Goal: Check status: Check status

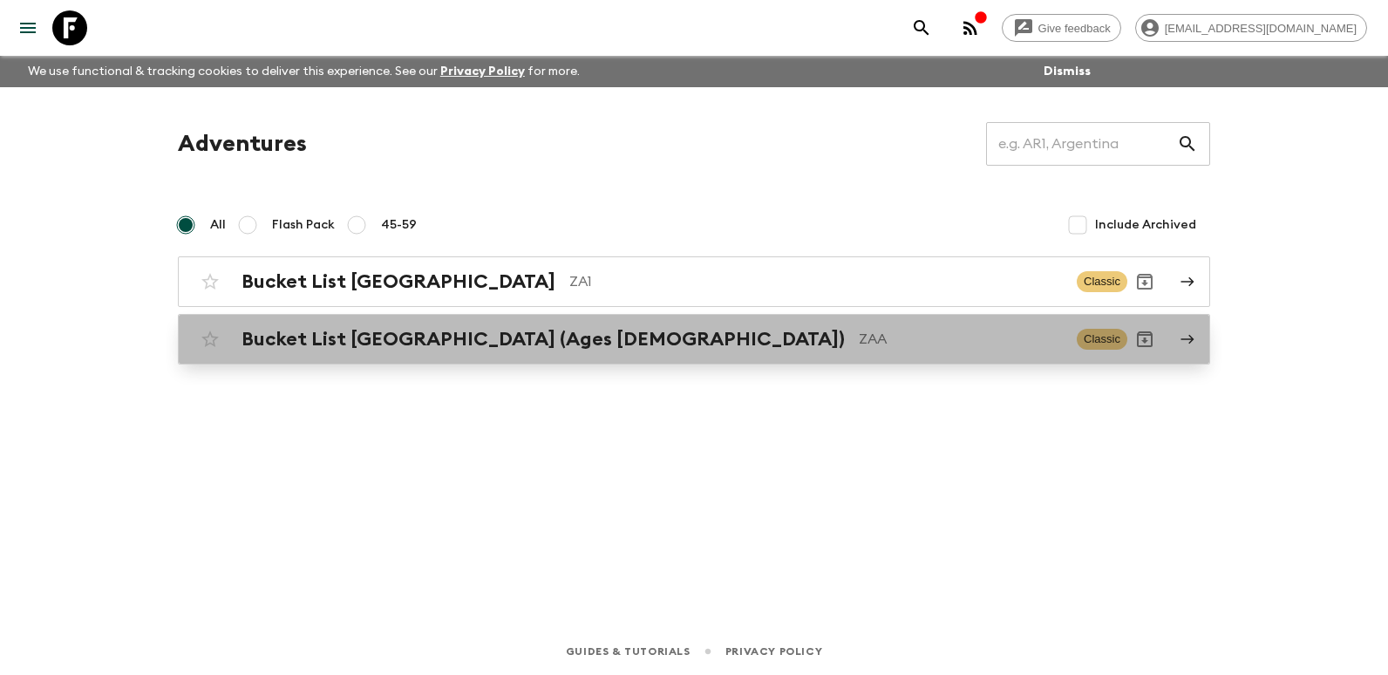
click at [514, 340] on h2 "Bucket List [GEOGRAPHIC_DATA] (Ages [DEMOGRAPHIC_DATA])" at bounding box center [542, 339] width 603 height 23
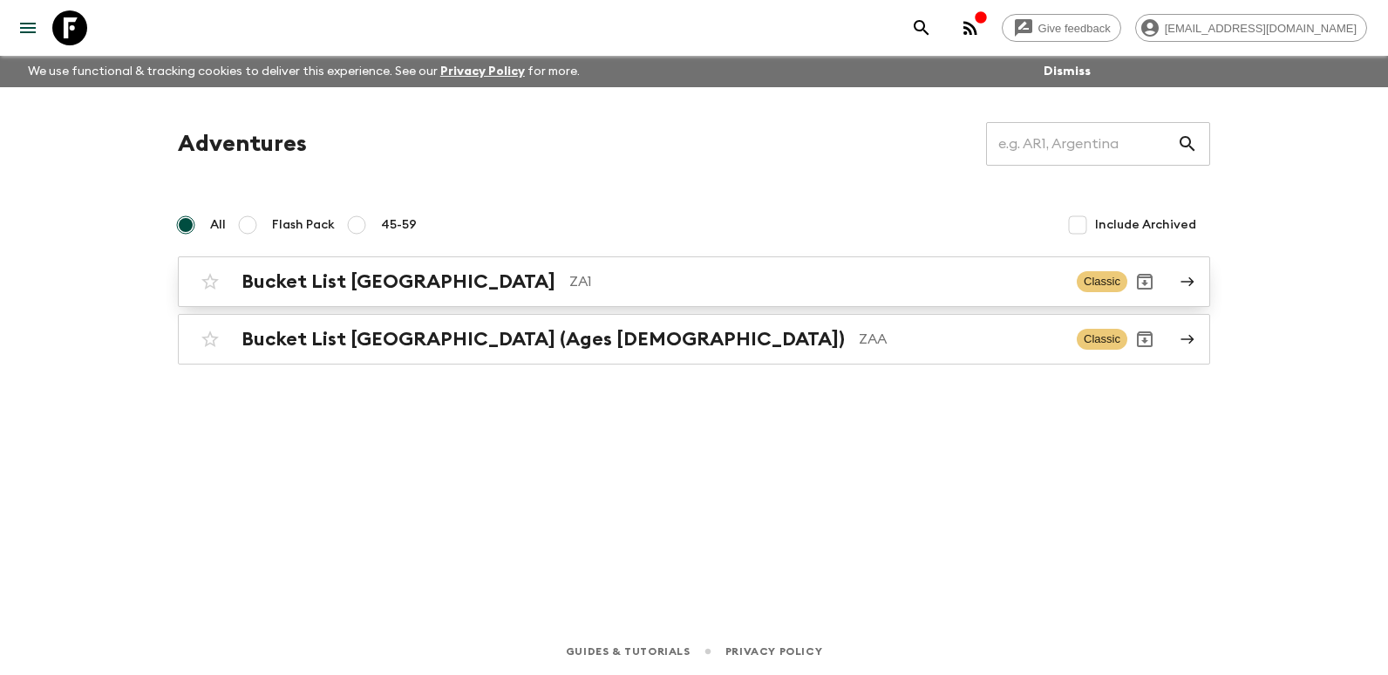
click at [430, 285] on h2 "Bucket List [GEOGRAPHIC_DATA]" at bounding box center [398, 281] width 314 height 23
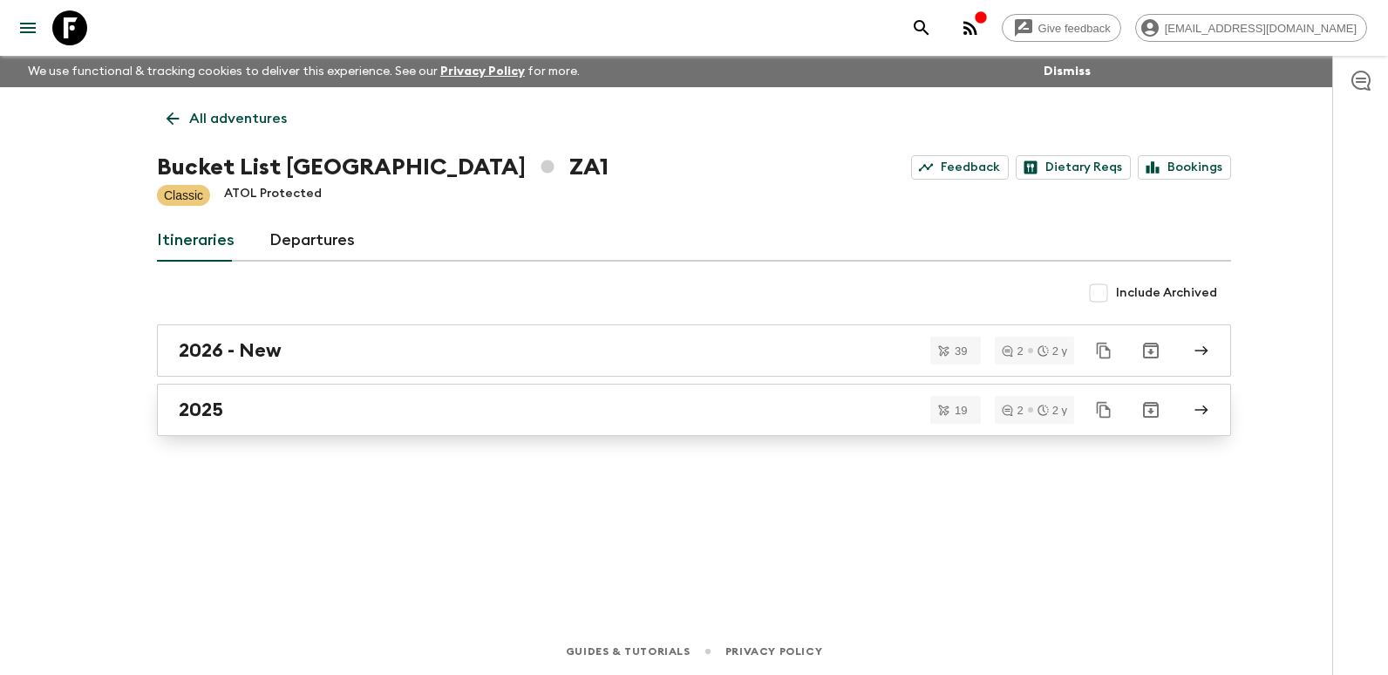
click at [257, 425] on link "2025" at bounding box center [694, 410] width 1074 height 52
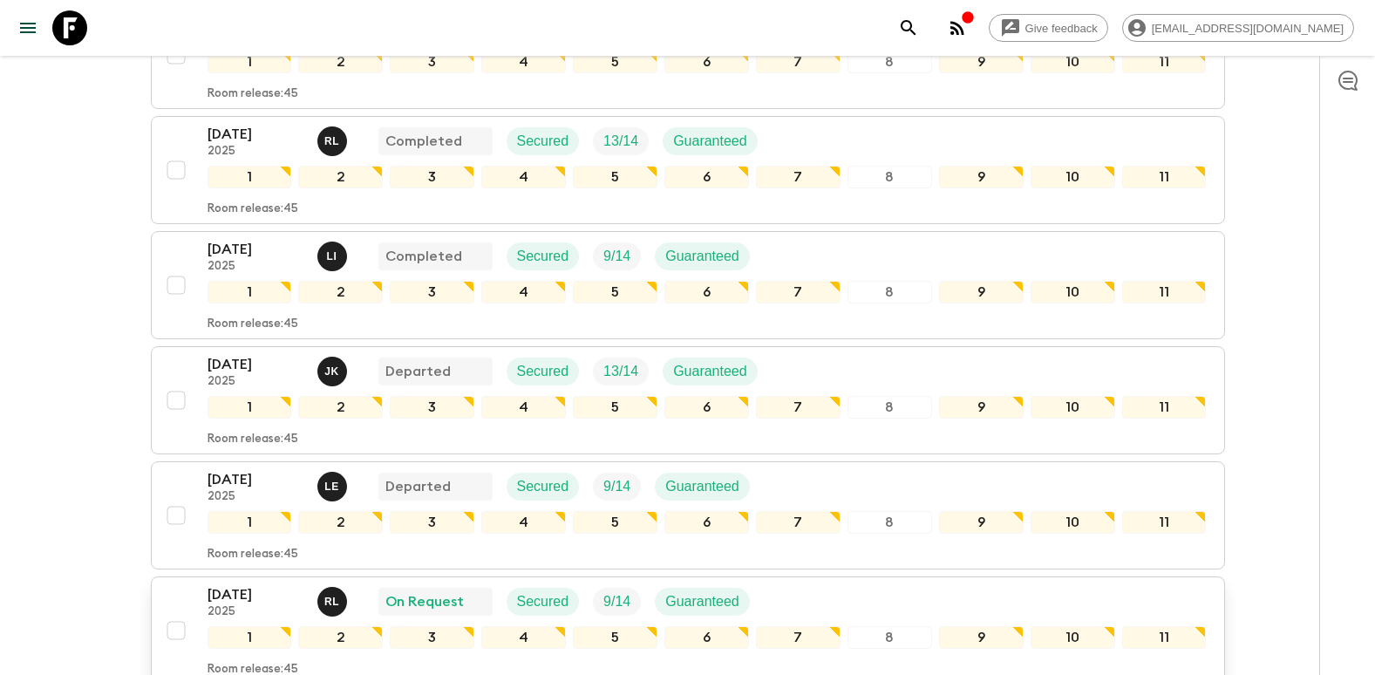
scroll to position [436, 0]
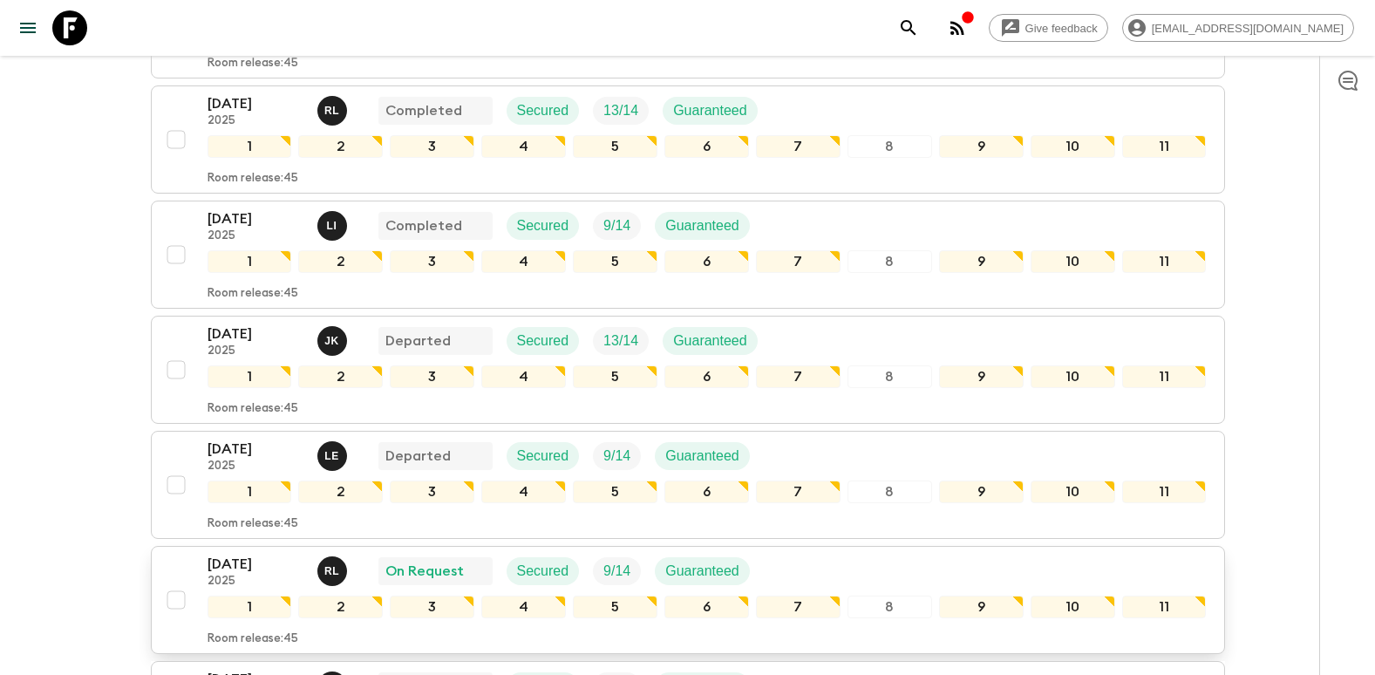
click at [226, 553] on p "[DATE]" at bounding box center [255, 563] width 96 height 21
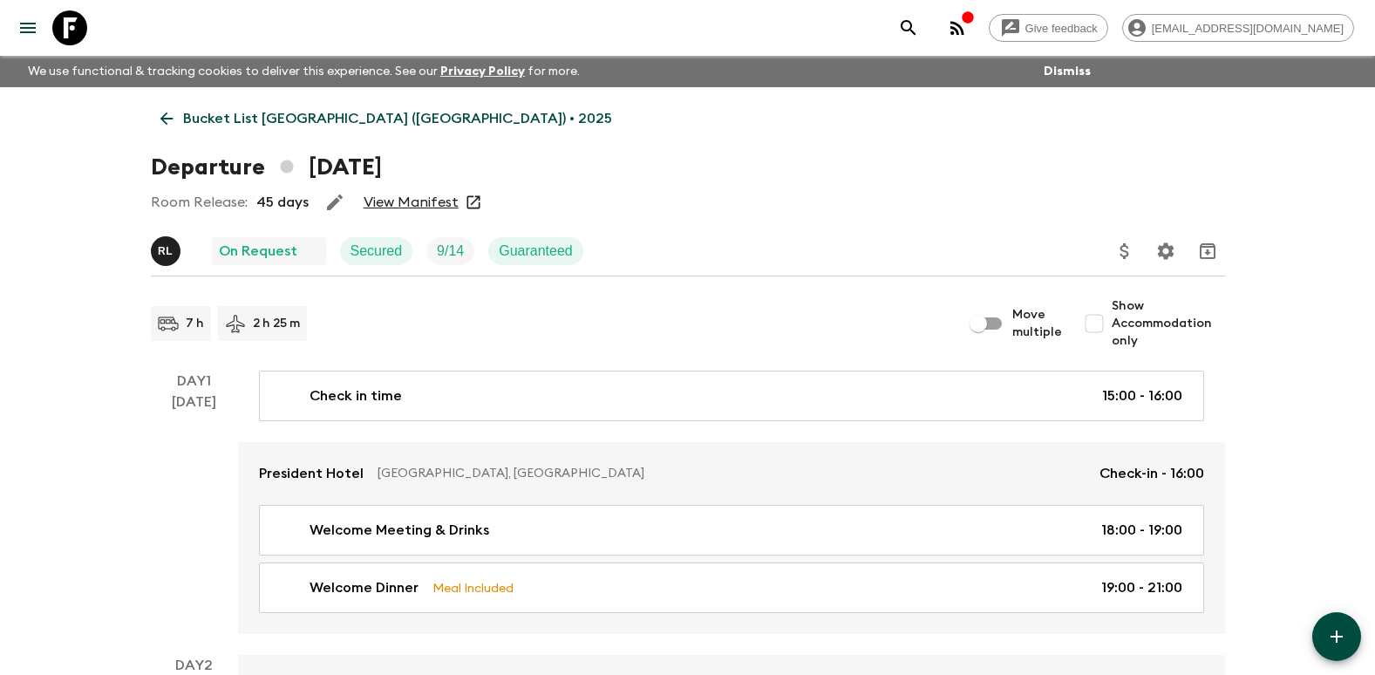
click at [419, 202] on link "View Manifest" at bounding box center [410, 201] width 95 height 17
click at [426, 203] on link "View Manifest" at bounding box center [410, 201] width 95 height 17
click at [426, 206] on link "View Manifest" at bounding box center [410, 201] width 95 height 17
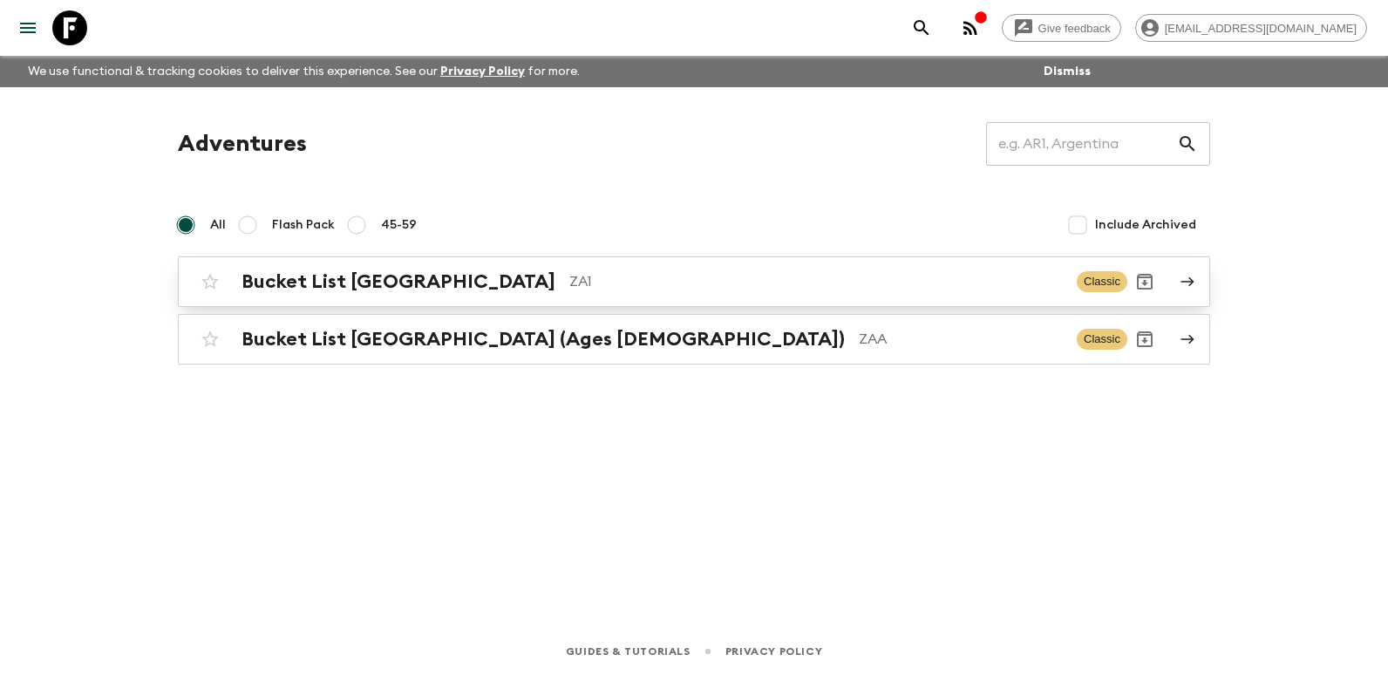
click at [343, 284] on h2 "Bucket List [GEOGRAPHIC_DATA]" at bounding box center [398, 281] width 314 height 23
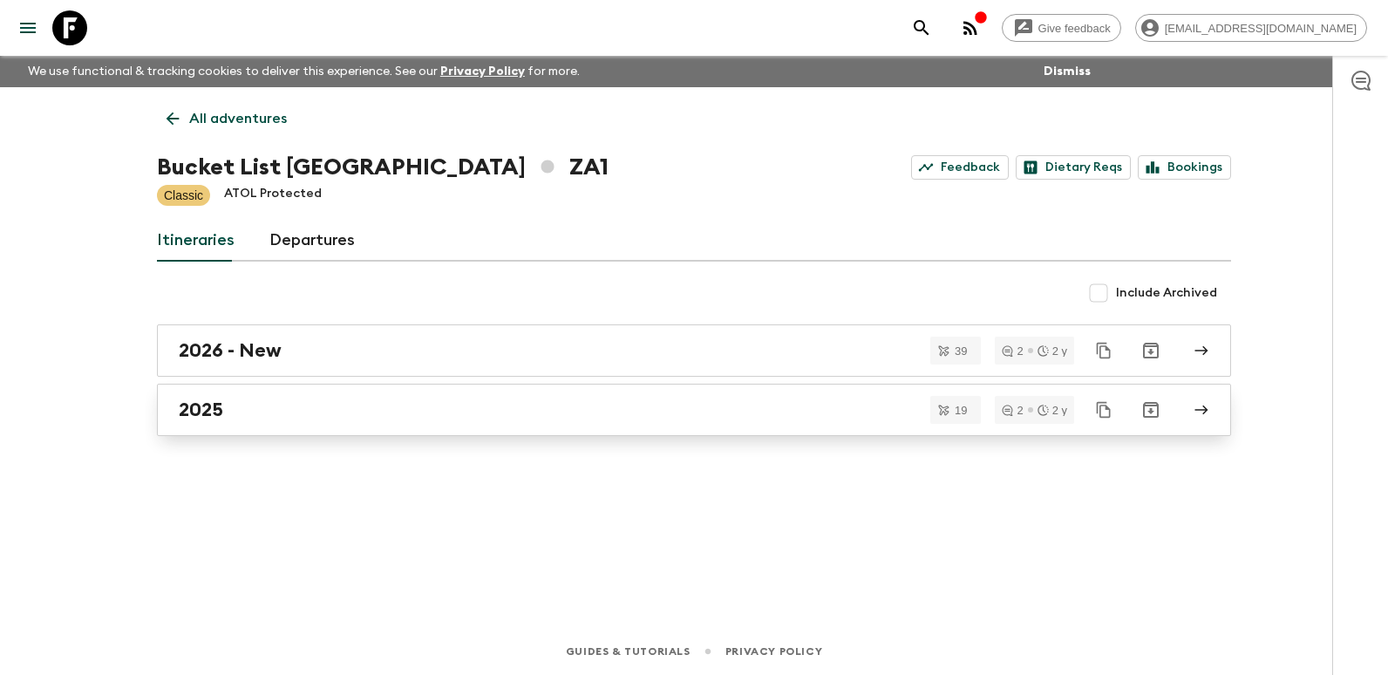
click at [310, 425] on link "2025" at bounding box center [694, 410] width 1074 height 52
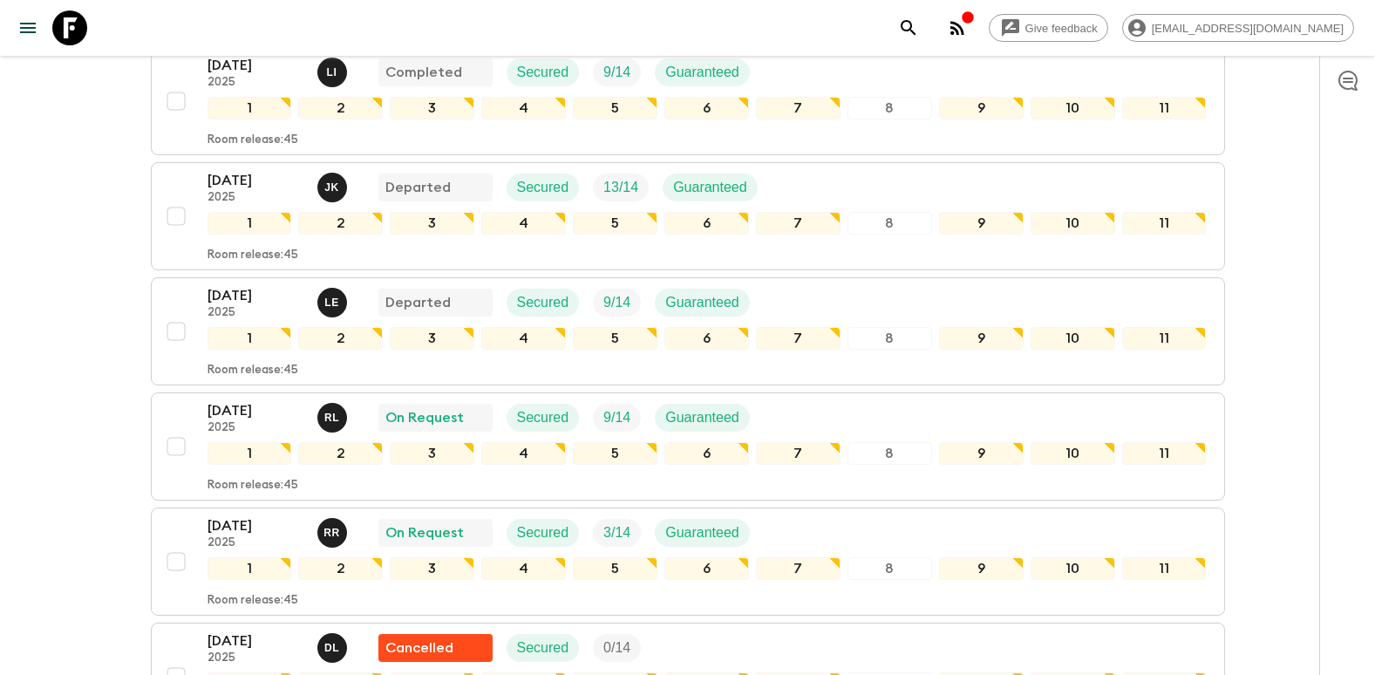
scroll to position [610, 0]
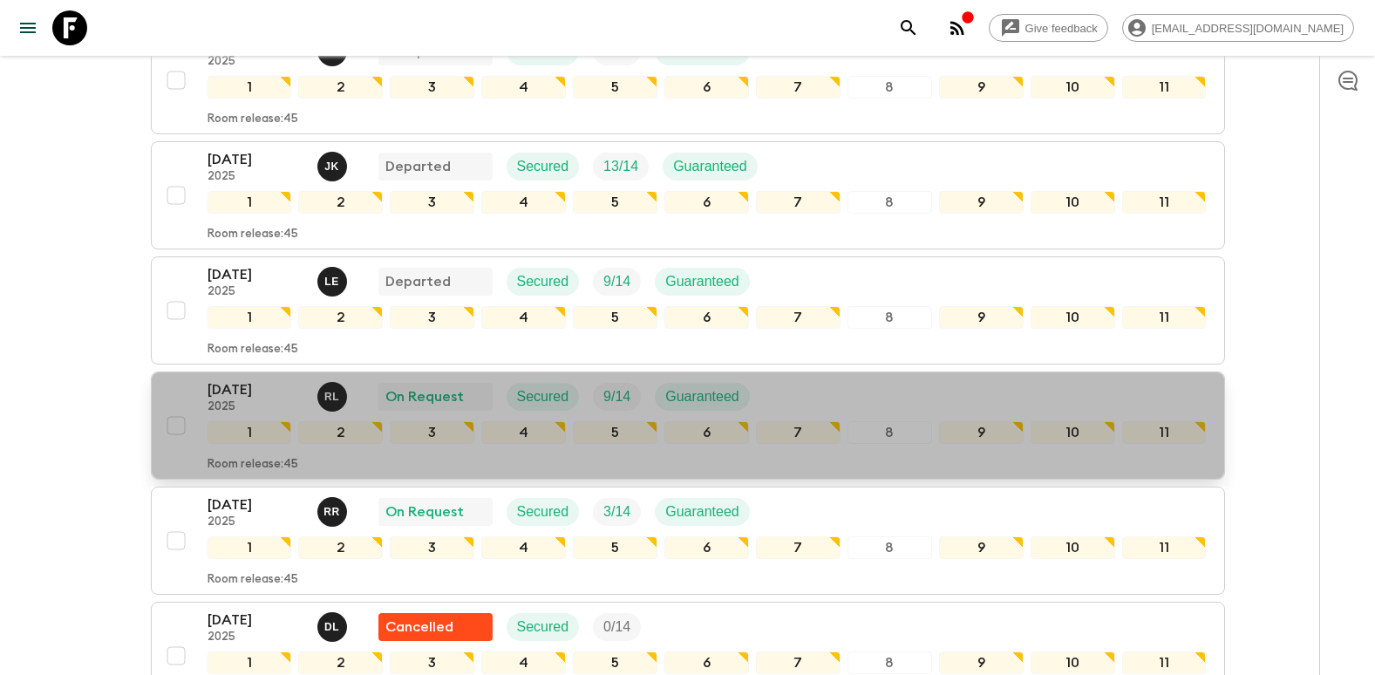
click at [260, 379] on p "12 Oct 2025" at bounding box center [255, 389] width 96 height 21
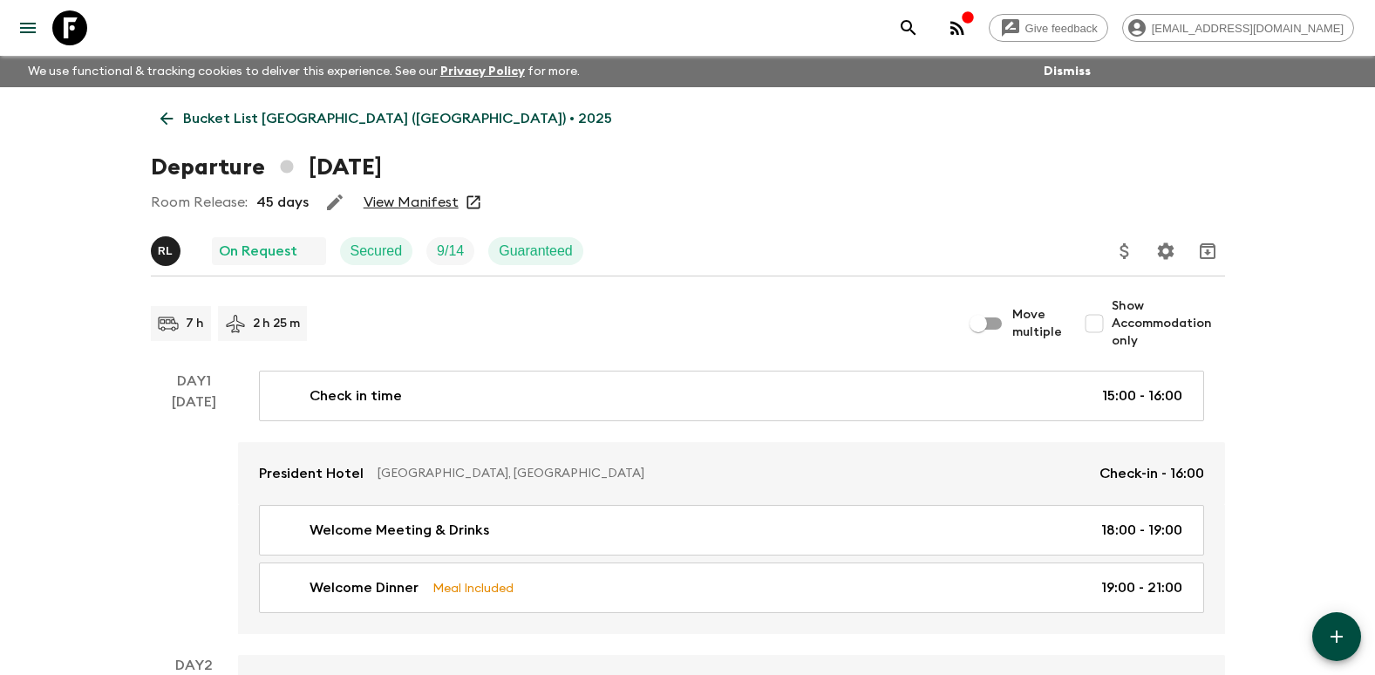
click at [407, 200] on link "View Manifest" at bounding box center [410, 201] width 95 height 17
